Goal: Information Seeking & Learning: Learn about a topic

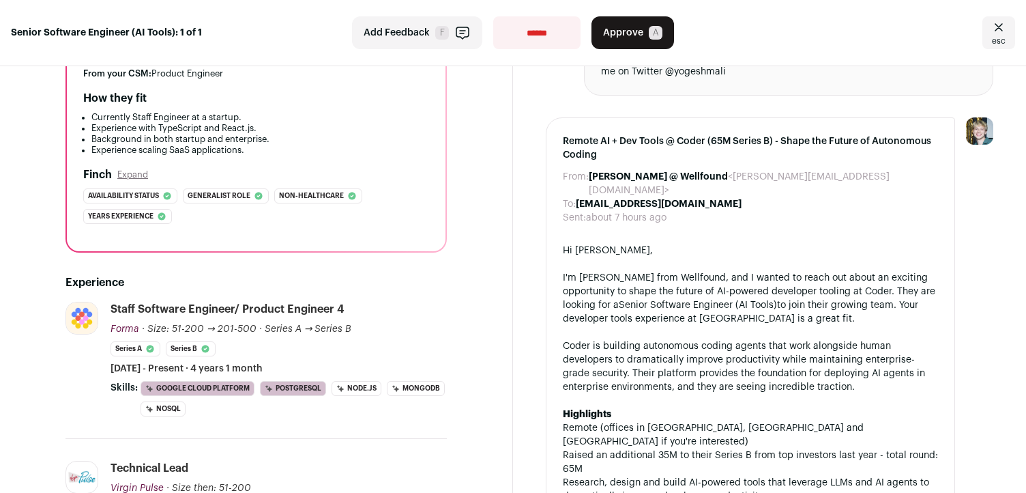
scroll to position [341, 0]
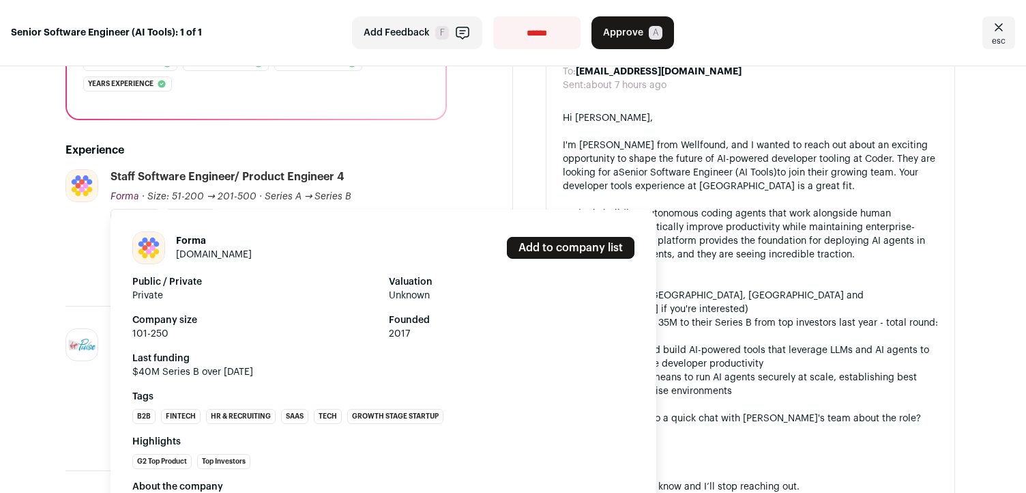
click at [124, 197] on span "Forma" at bounding box center [125, 197] width 29 height 10
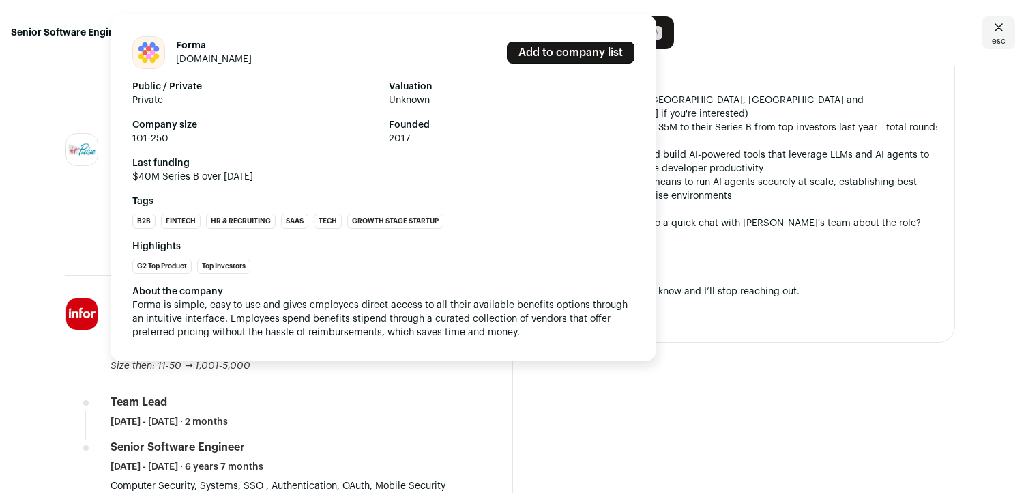
scroll to position [553, 0]
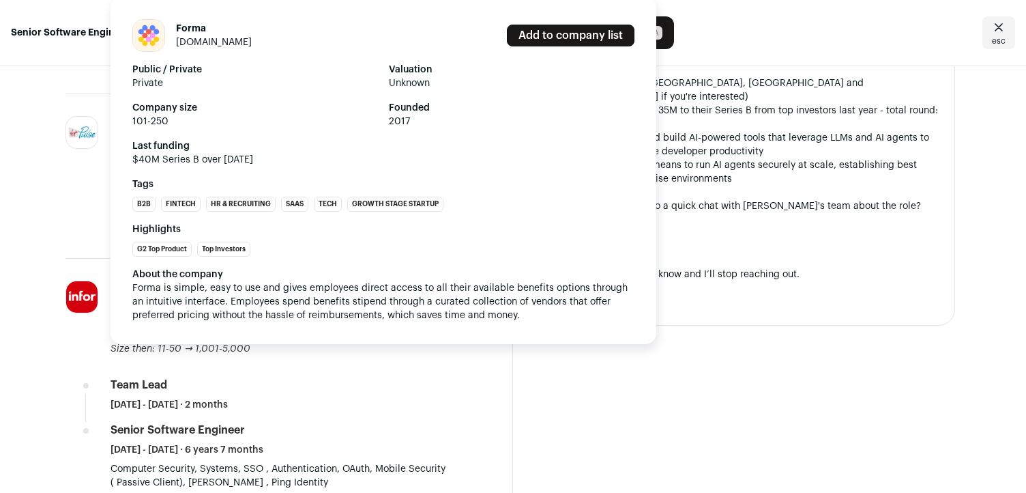
click at [139, 290] on span "Forma is simple, easy to use and gives employees direct access to all their ava…" at bounding box center [381, 301] width 498 height 37
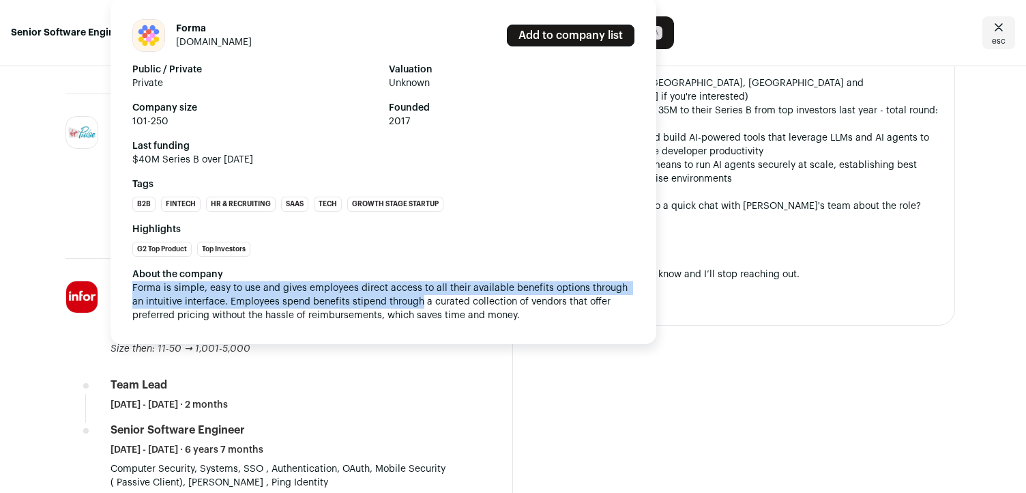
drag, startPoint x: 139, startPoint y: 290, endPoint x: 382, endPoint y: 302, distance: 243.9
click at [382, 302] on span "Forma is simple, easy to use and gives employees direct access to all their ava…" at bounding box center [381, 301] width 498 height 37
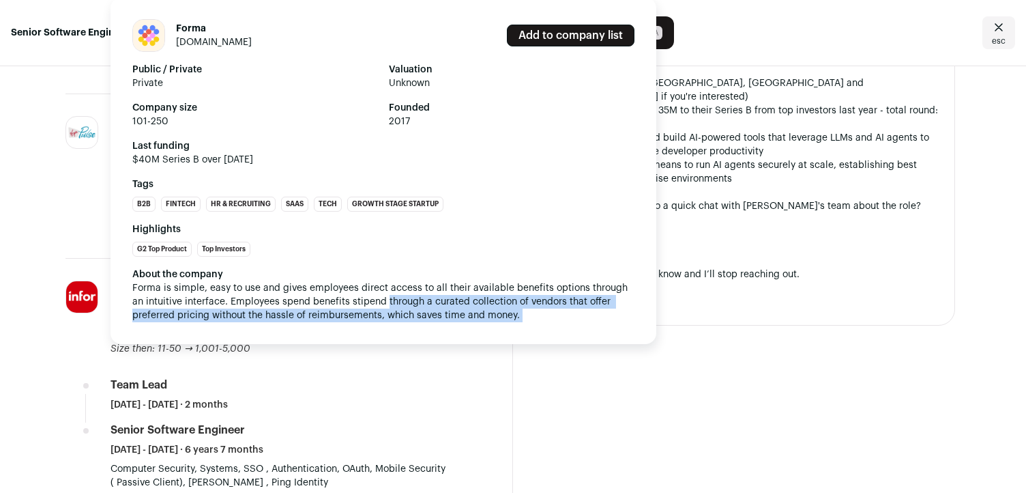
drag, startPoint x: 382, startPoint y: 302, endPoint x: 612, endPoint y: 312, distance: 230.2
click at [612, 312] on div "About the company Forma is simple, easy to use and gives employees direct acces…" at bounding box center [383, 294] width 502 height 55
drag, startPoint x: 612, startPoint y: 312, endPoint x: 371, endPoint y: 304, distance: 241.7
click at [371, 304] on div "About the company Forma is simple, easy to use and gives employees direct acces…" at bounding box center [383, 294] width 502 height 55
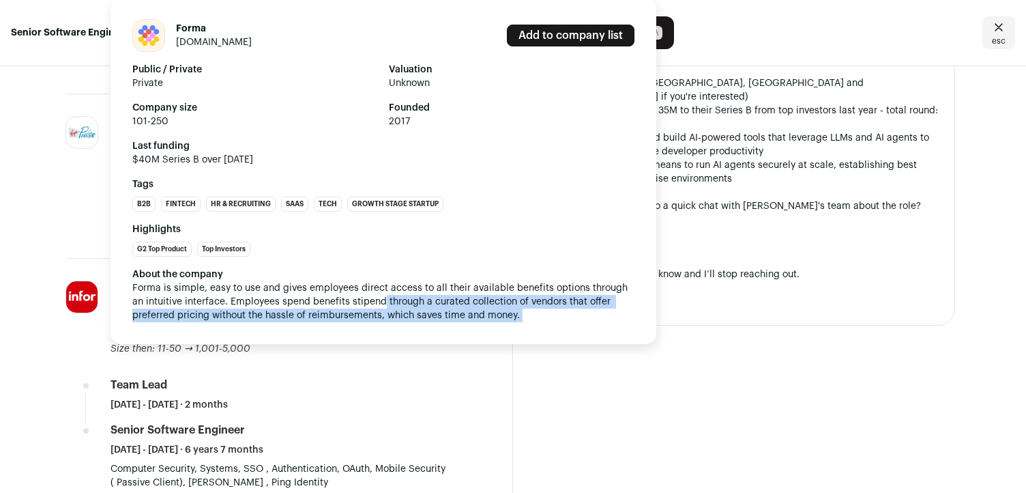
click at [371, 304] on span "Forma is simple, easy to use and gives employees direct access to all their ava…" at bounding box center [381, 301] width 498 height 37
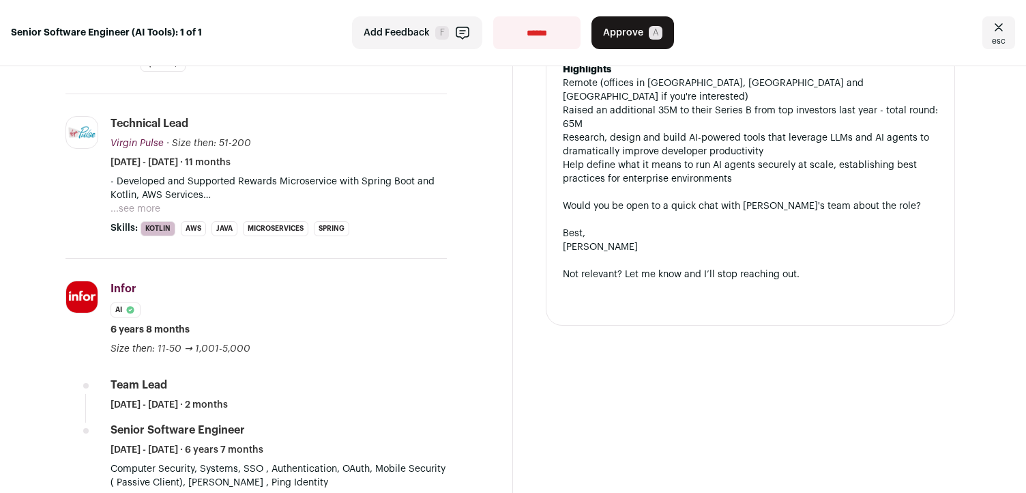
click at [145, 208] on button "...see more" at bounding box center [136, 209] width 50 height 14
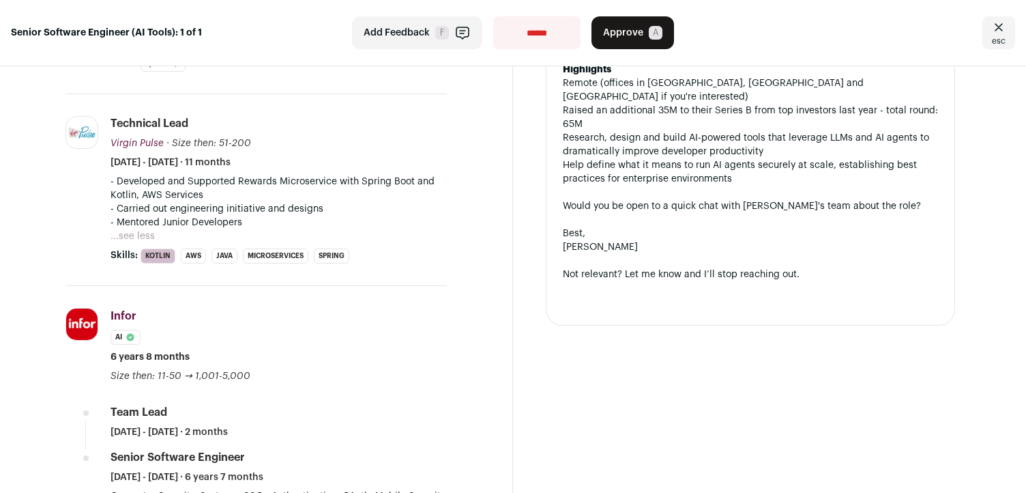
click at [159, 199] on p "- Developed and Supported Rewards Microservice with Spring Boot and Kotlin, AWS…" at bounding box center [279, 188] width 336 height 27
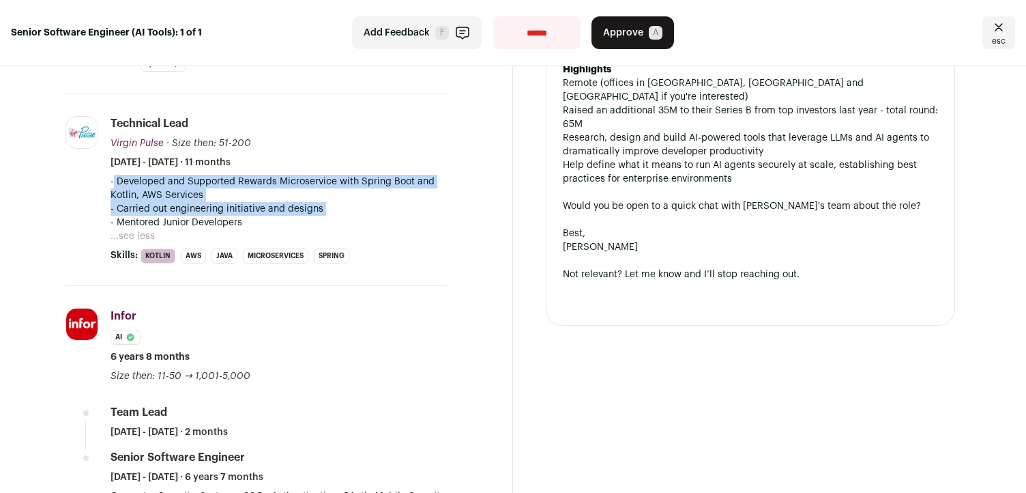
drag, startPoint x: 159, startPoint y: 199, endPoint x: 162, endPoint y: 211, distance: 12.7
click at [162, 211] on div "- Developed and Supported Rewards Microservice with Spring Boot and Kotlin, AWS…" at bounding box center [279, 202] width 336 height 55
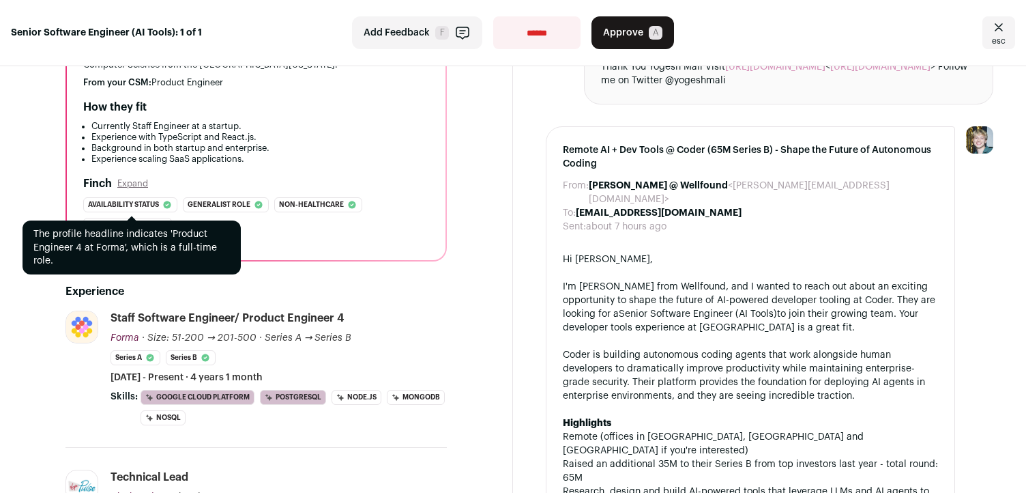
scroll to position [190, 0]
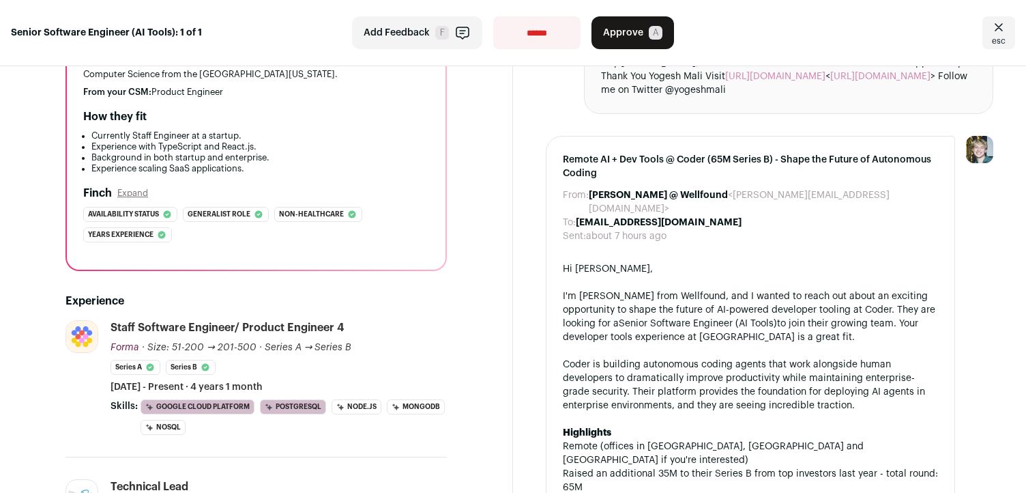
click at [187, 165] on li "Experience scaling SaaS applications." at bounding box center [260, 168] width 338 height 11
click at [184, 165] on li "Experience scaling SaaS applications." at bounding box center [260, 168] width 338 height 11
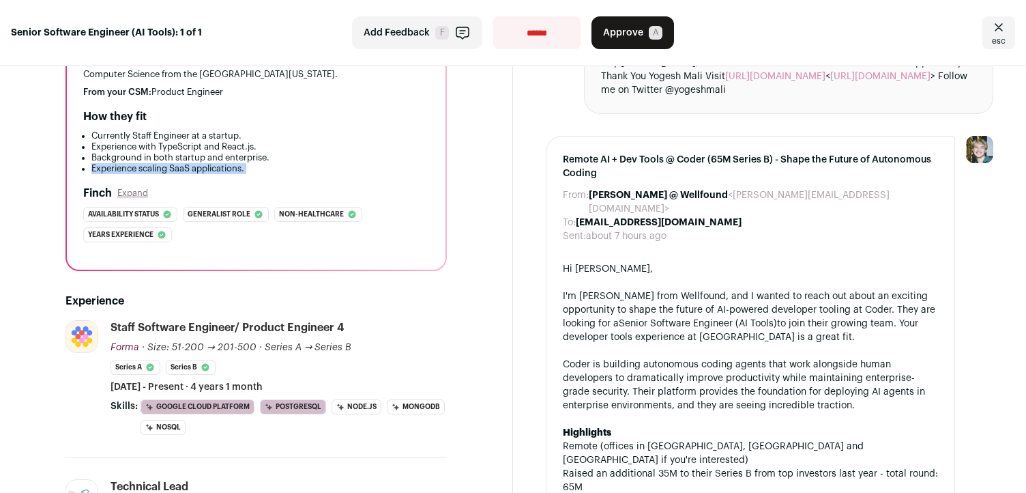
click at [184, 165] on li "Experience scaling SaaS applications." at bounding box center [260, 168] width 338 height 11
click at [205, 166] on li "Experience scaling SaaS applications." at bounding box center [260, 168] width 338 height 11
drag, startPoint x: 205, startPoint y: 166, endPoint x: 271, endPoint y: 168, distance: 66.2
click at [271, 168] on li "Experience scaling SaaS applications." at bounding box center [260, 168] width 338 height 11
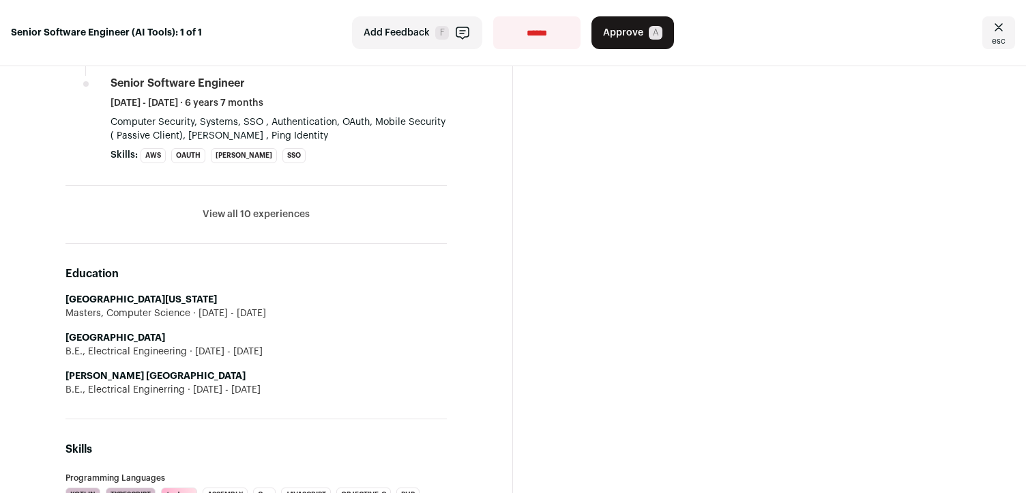
scroll to position [928, 0]
drag, startPoint x: 335, startPoint y: 390, endPoint x: 336, endPoint y: 292, distance: 98.3
click at [336, 291] on div "Education University of Minnesota Masters, Computer Science 2006 - 2008 COEP Te…" at bounding box center [256, 330] width 381 height 175
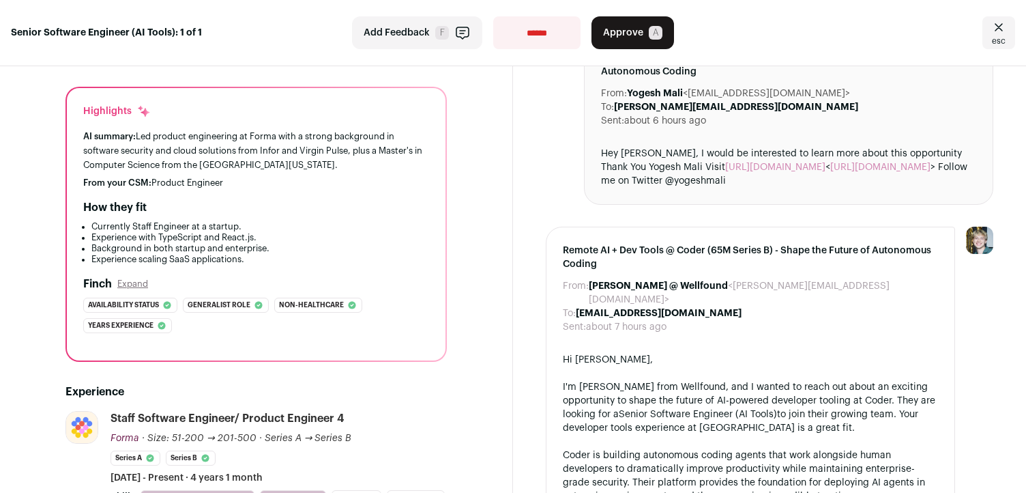
scroll to position [0, 0]
